Goal: Transaction & Acquisition: Obtain resource

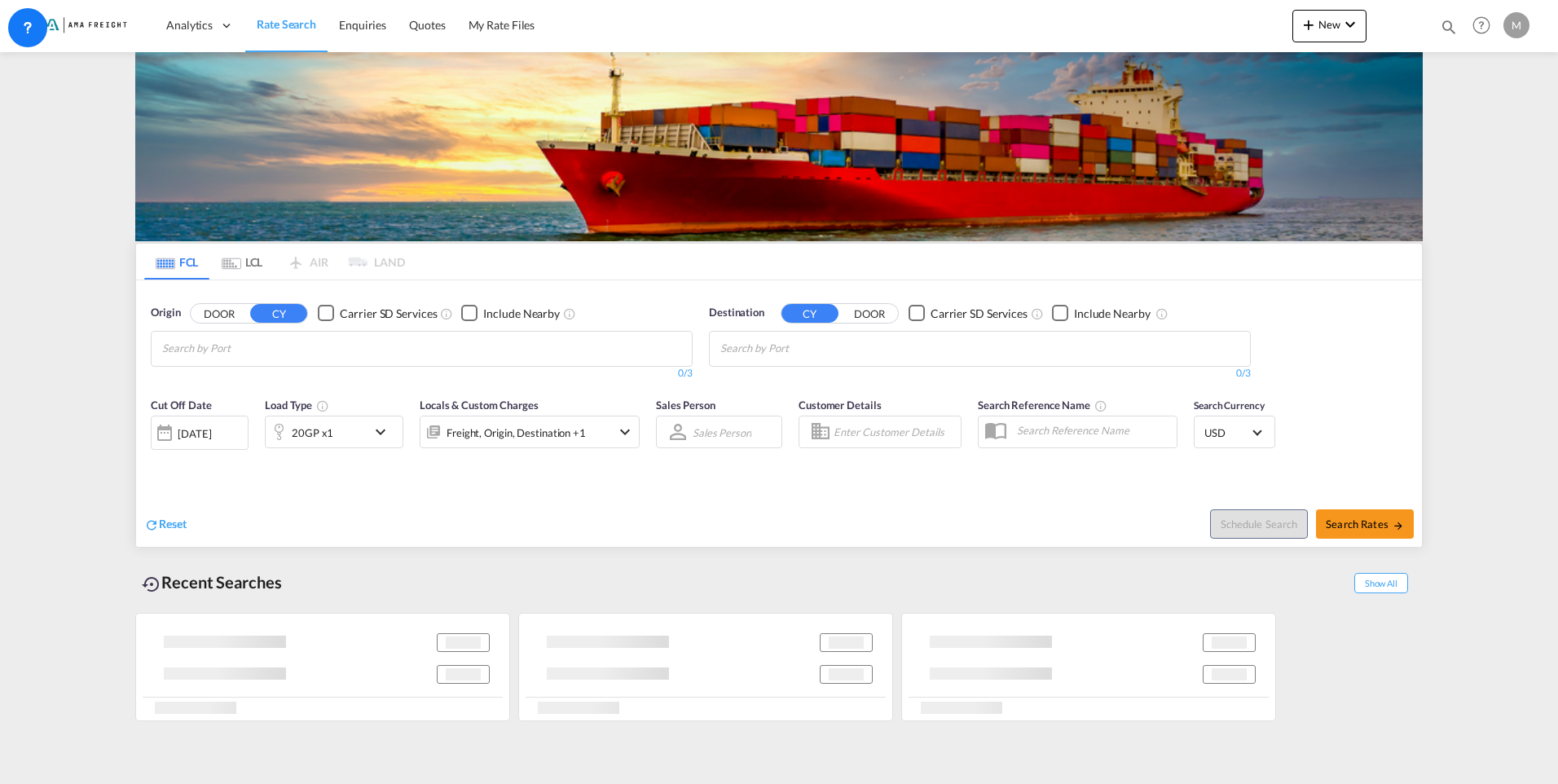
click at [866, 353] on input "Chips input." at bounding box center [797, 349] width 155 height 26
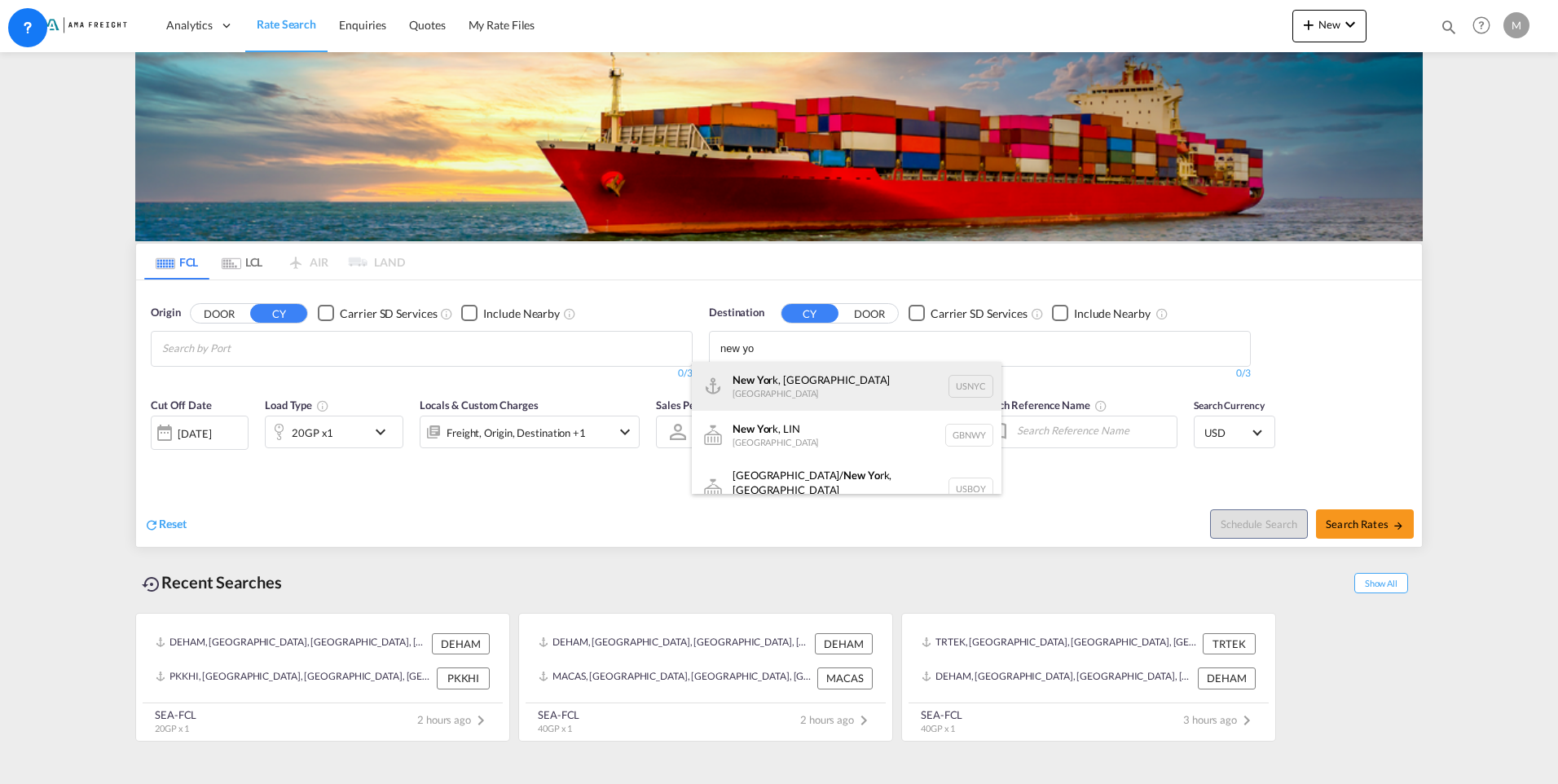
type input "new yo"
click at [819, 384] on div "New Yo rk, [GEOGRAPHIC_DATA] [GEOGRAPHIC_DATA] USNYC" at bounding box center [847, 386] width 310 height 49
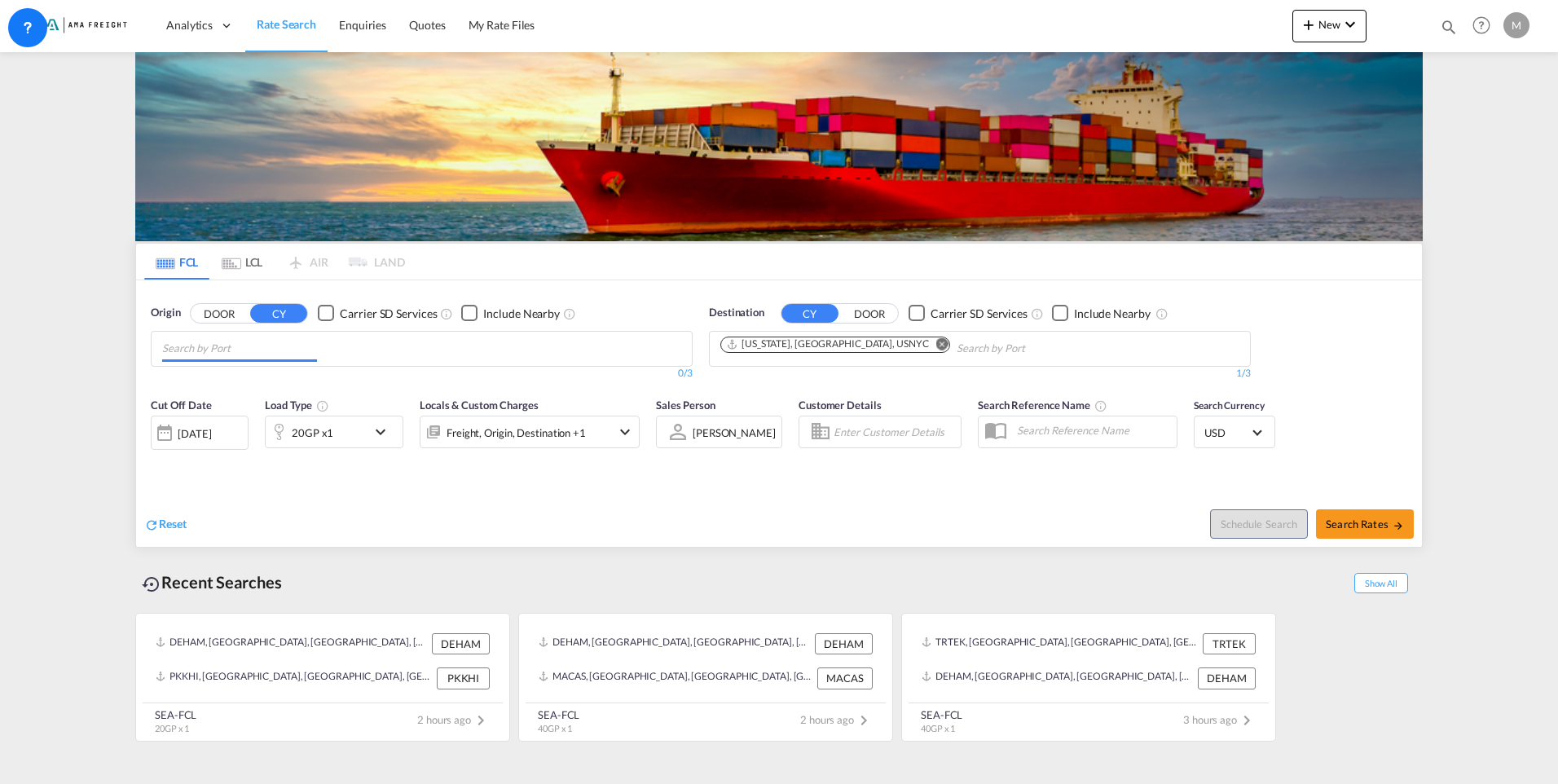
click at [563, 361] on md-chips at bounding box center [422, 348] width 540 height 34
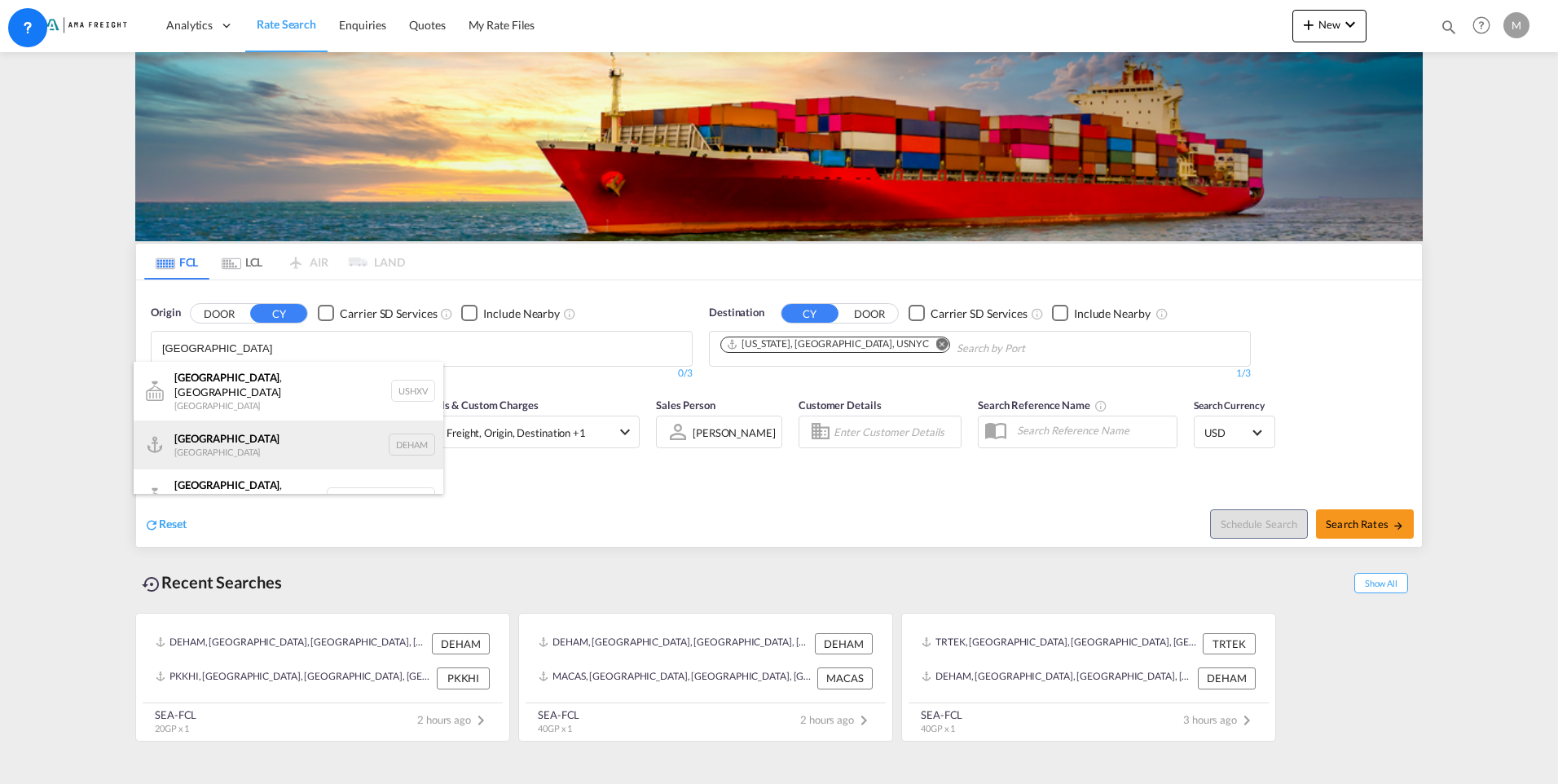
type input "[GEOGRAPHIC_DATA]"
click at [281, 423] on div "[GEOGRAPHIC_DATA] [GEOGRAPHIC_DATA] DEHAM" at bounding box center [289, 445] width 310 height 49
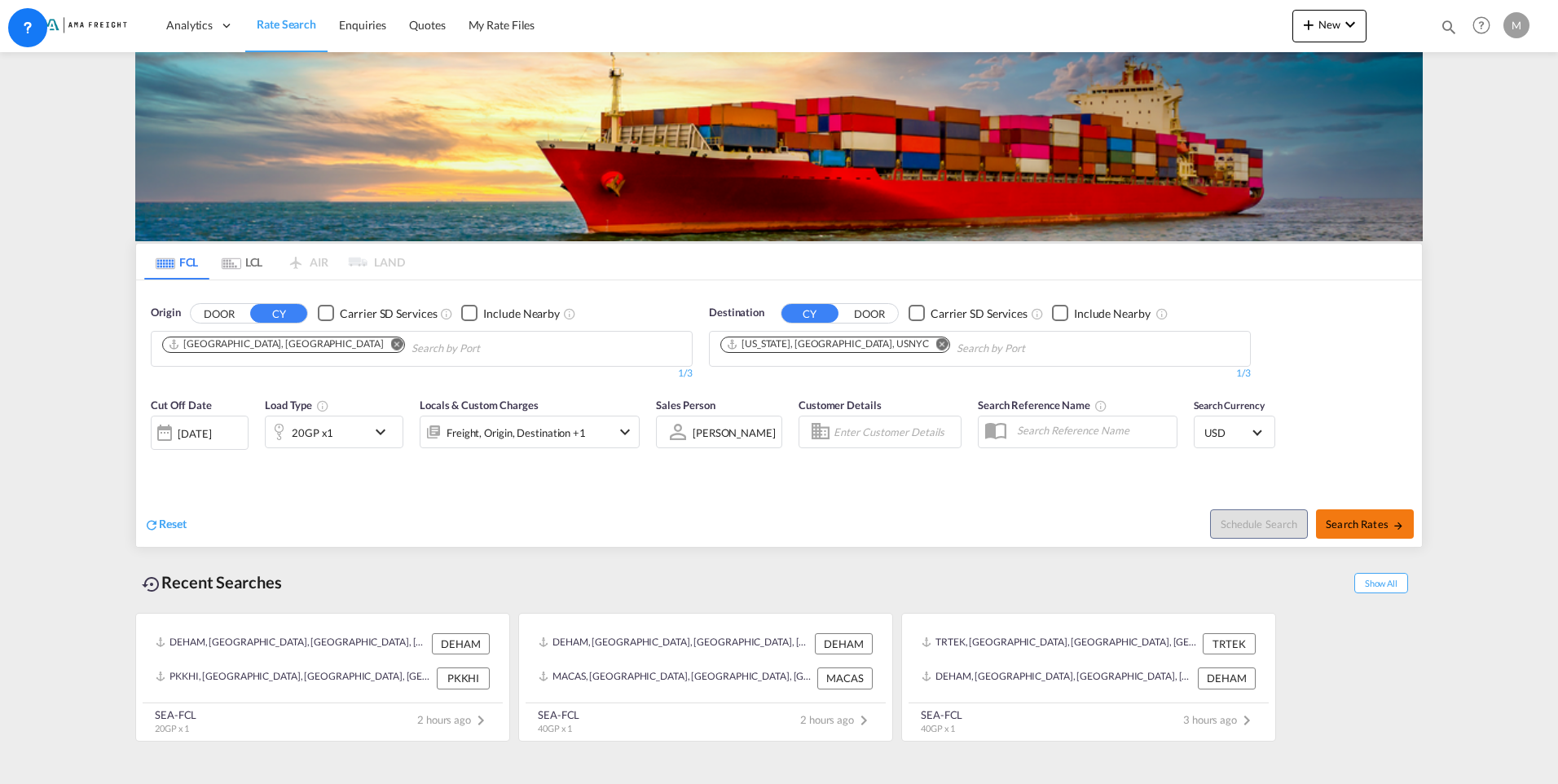
click at [1346, 528] on span "Search Rates" at bounding box center [1365, 524] width 79 height 13
type input "DEHAM to USNYC / [DATE]"
